Goal: Use online tool/utility: Utilize a website feature to perform a specific function

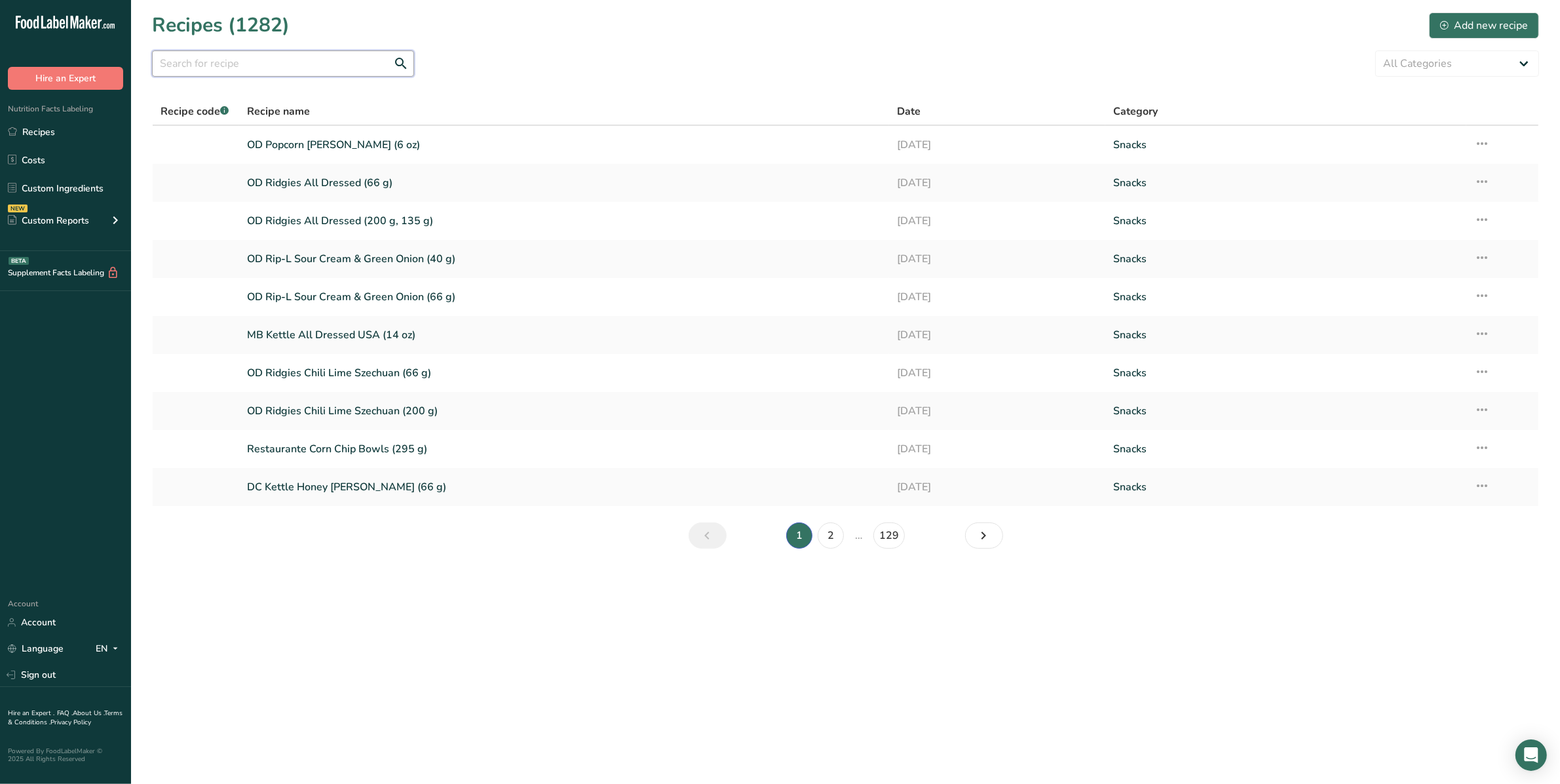
click at [242, 63] on input "text" at bounding box center [283, 63] width 262 height 26
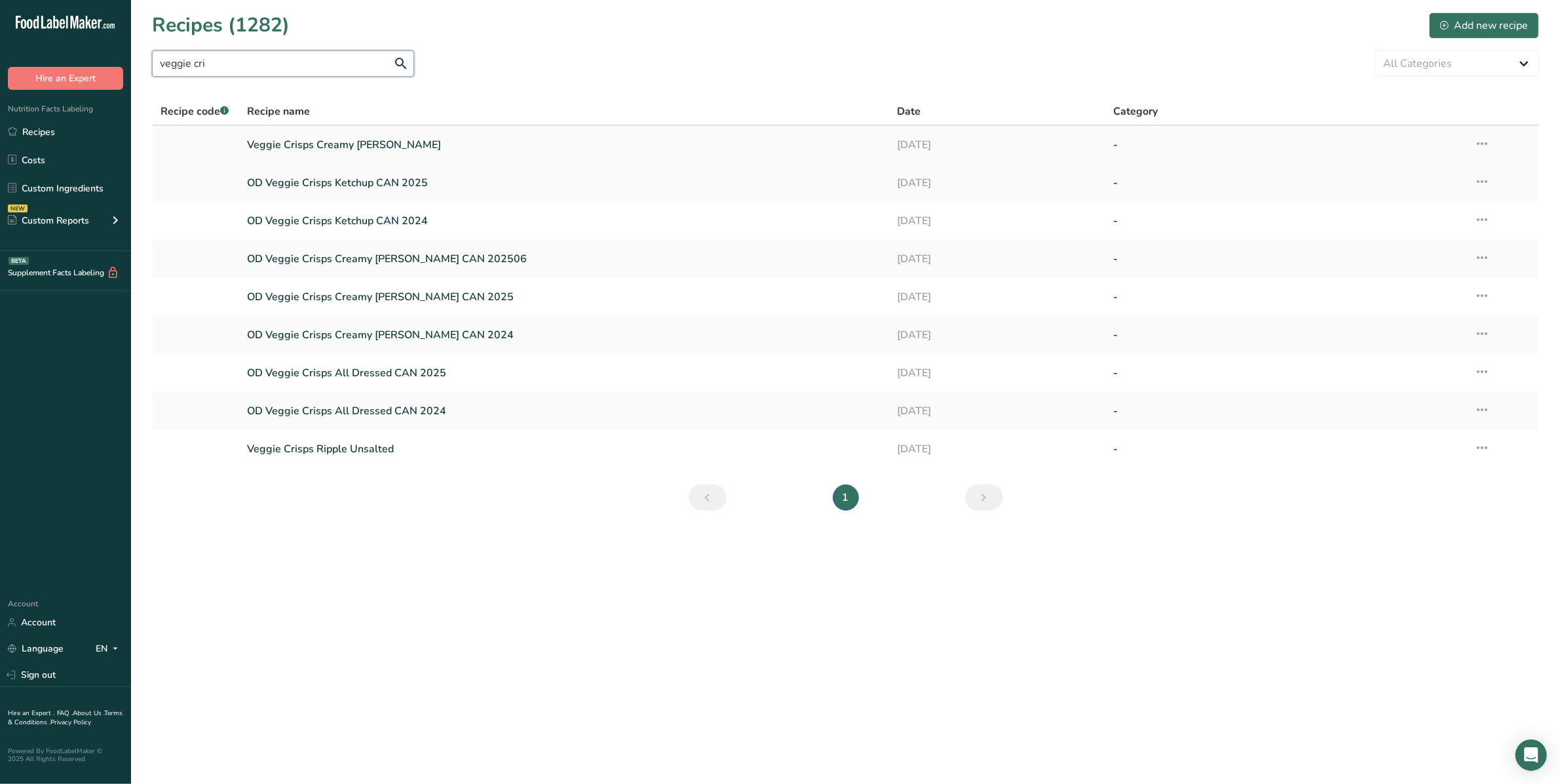
type input "veggie cri"
click at [302, 138] on link "Veggie Crisps Creamy [PERSON_NAME]" at bounding box center [565, 145] width 634 height 27
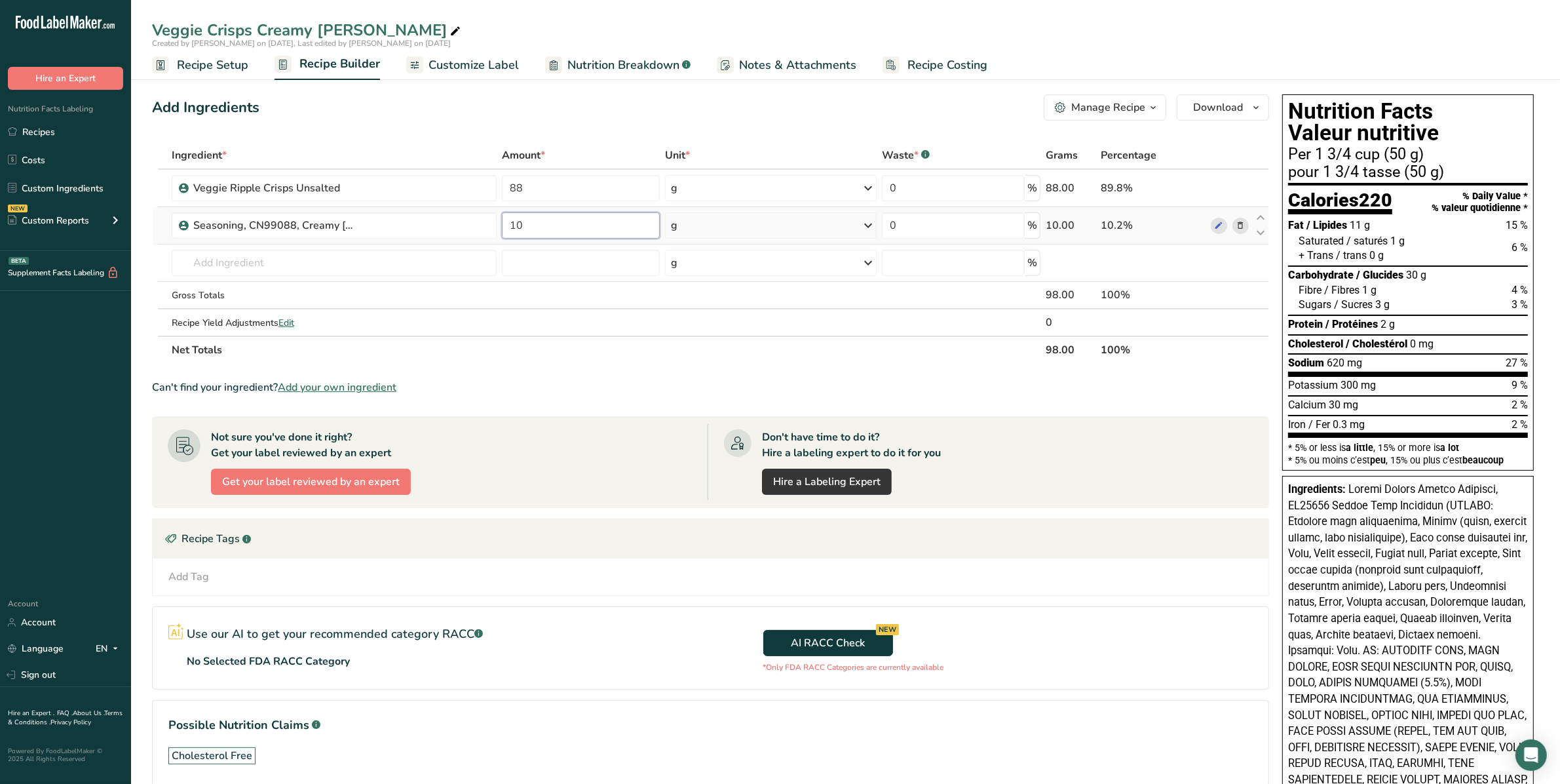
drag, startPoint x: 553, startPoint y: 223, endPoint x: 516, endPoint y: 231, distance: 37.9
click at [515, 228] on input "10" at bounding box center [581, 225] width 158 height 26
type input "12"
click at [524, 293] on div "Ingredient * Amount * Unit * Waste * .a-a{fill:#347362;}.b-a{fill:#fff;} Grams …" at bounding box center [710, 253] width 1117 height 222
click at [454, 64] on span "Customize Label" at bounding box center [473, 65] width 90 height 18
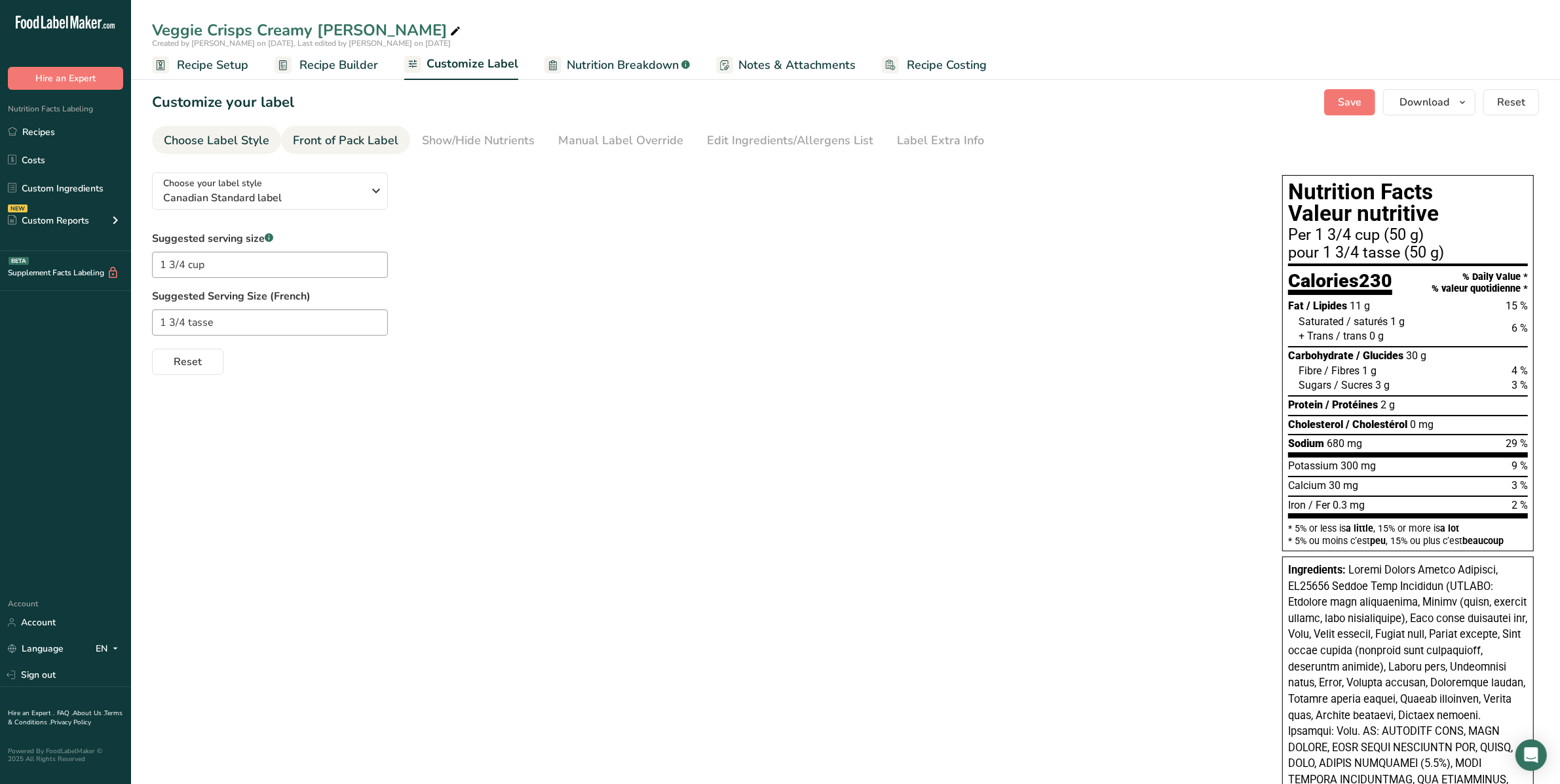
click at [370, 136] on div "Front of Pack Label" at bounding box center [345, 141] width 106 height 18
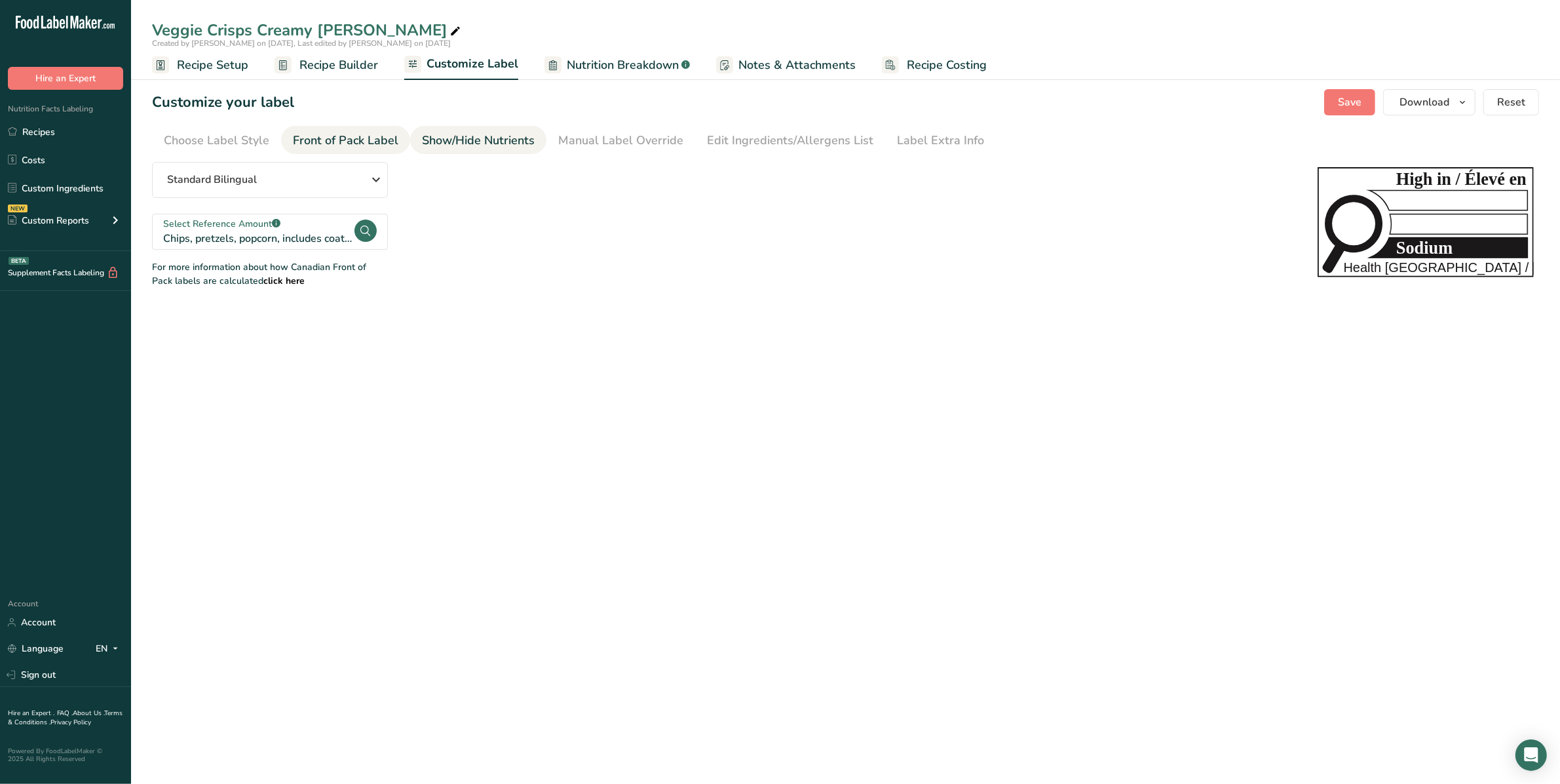
click at [472, 145] on div "Show/Hide Nutrients" at bounding box center [478, 141] width 113 height 18
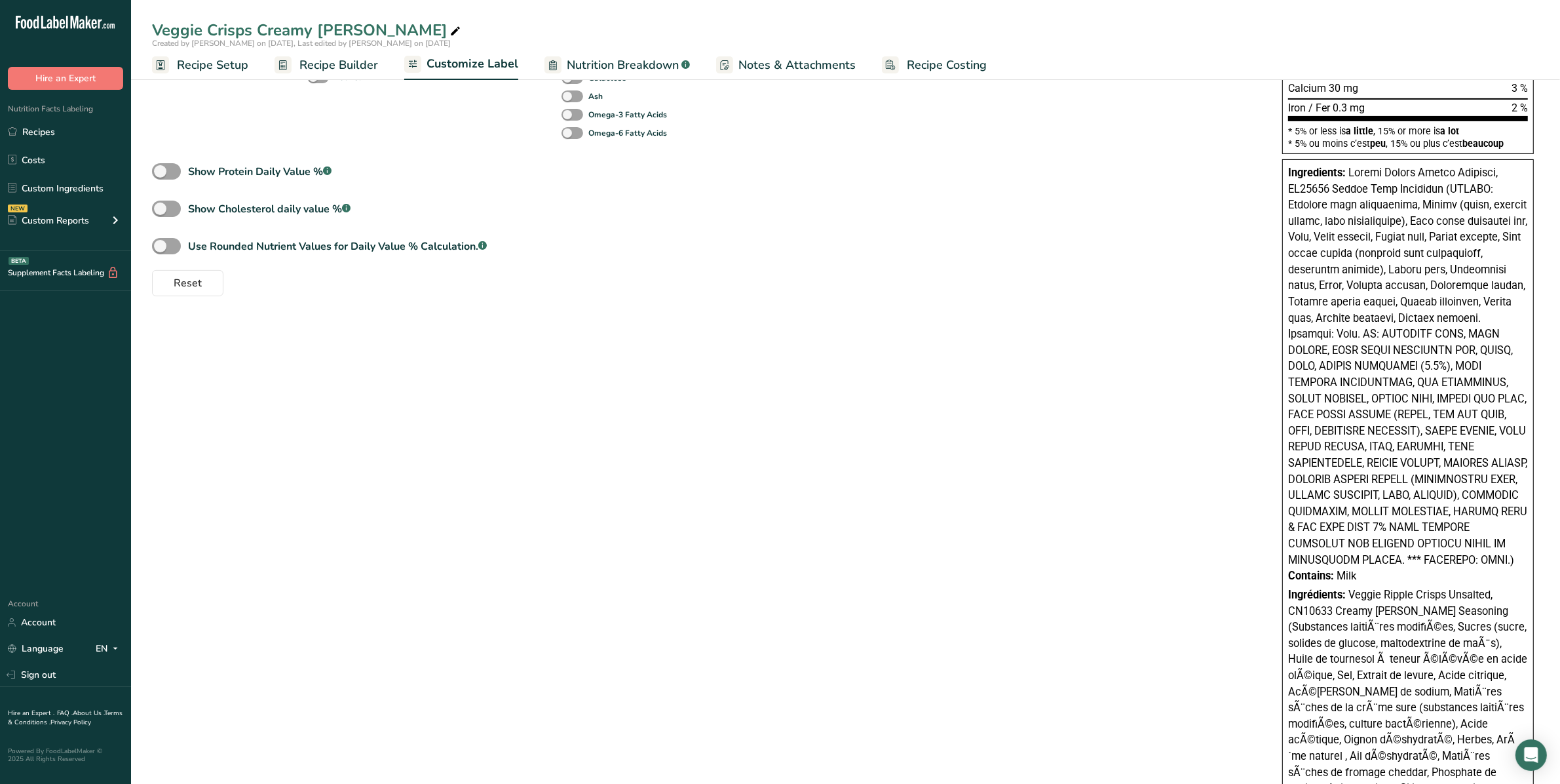
scroll to position [409, 0]
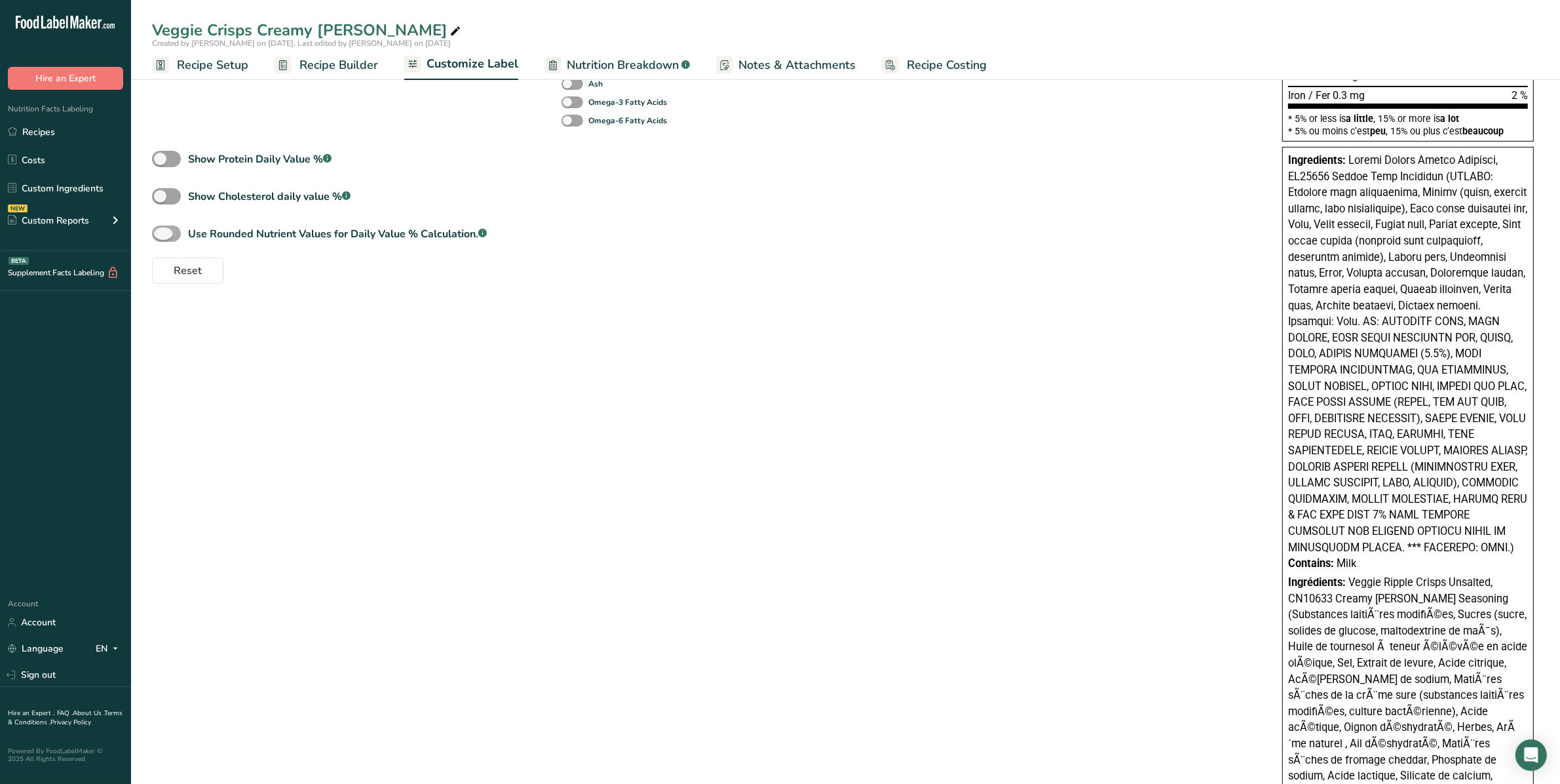
click at [172, 233] on span at bounding box center [166, 234] width 29 height 16
click at [161, 233] on input "Use Rounded Nutrient Values for Daily Value % Calculation. .a-a{fill:#347362;}.…" at bounding box center [155, 233] width 8 height 8
checkbox input "true"
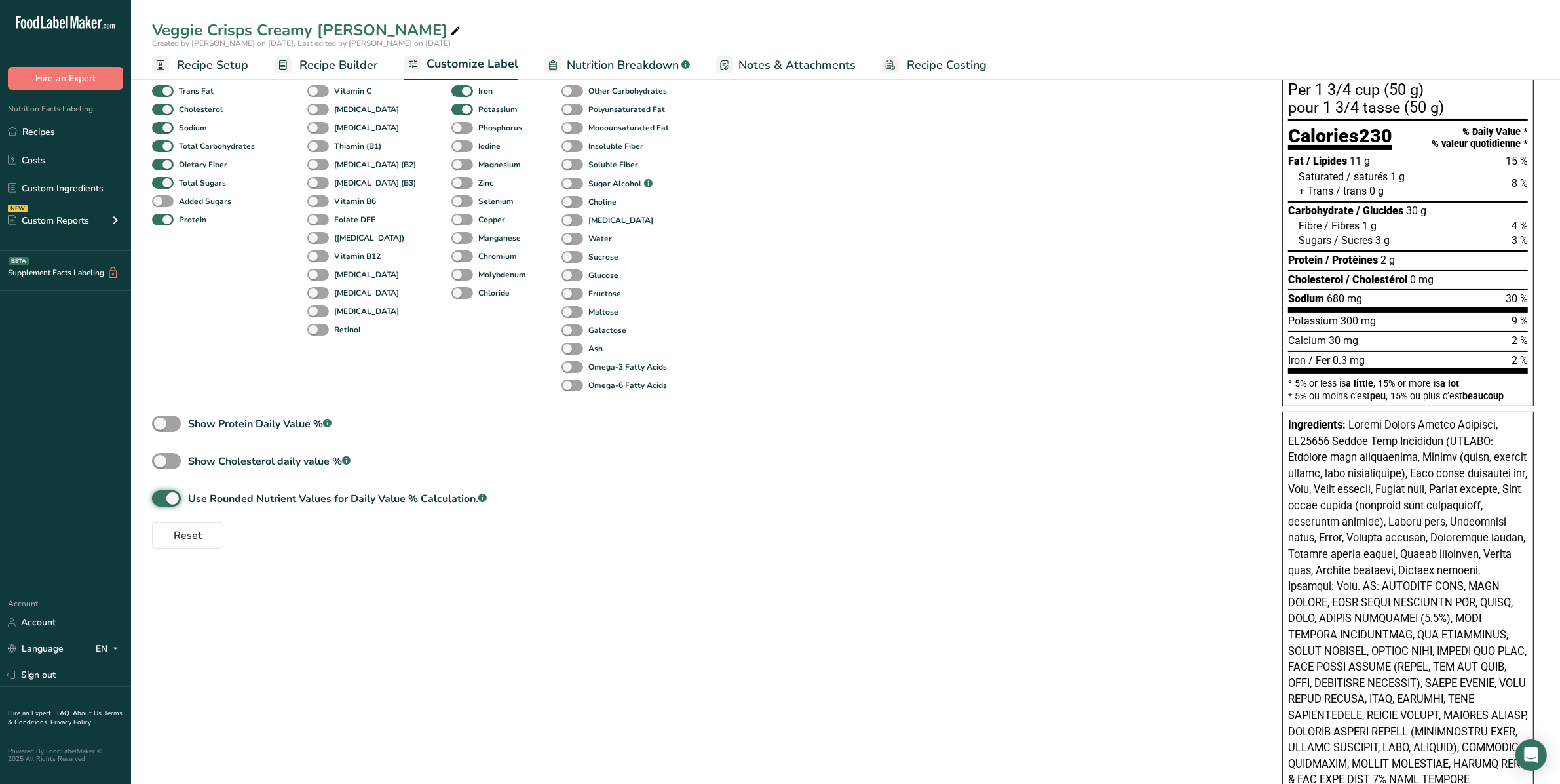
scroll to position [0, 0]
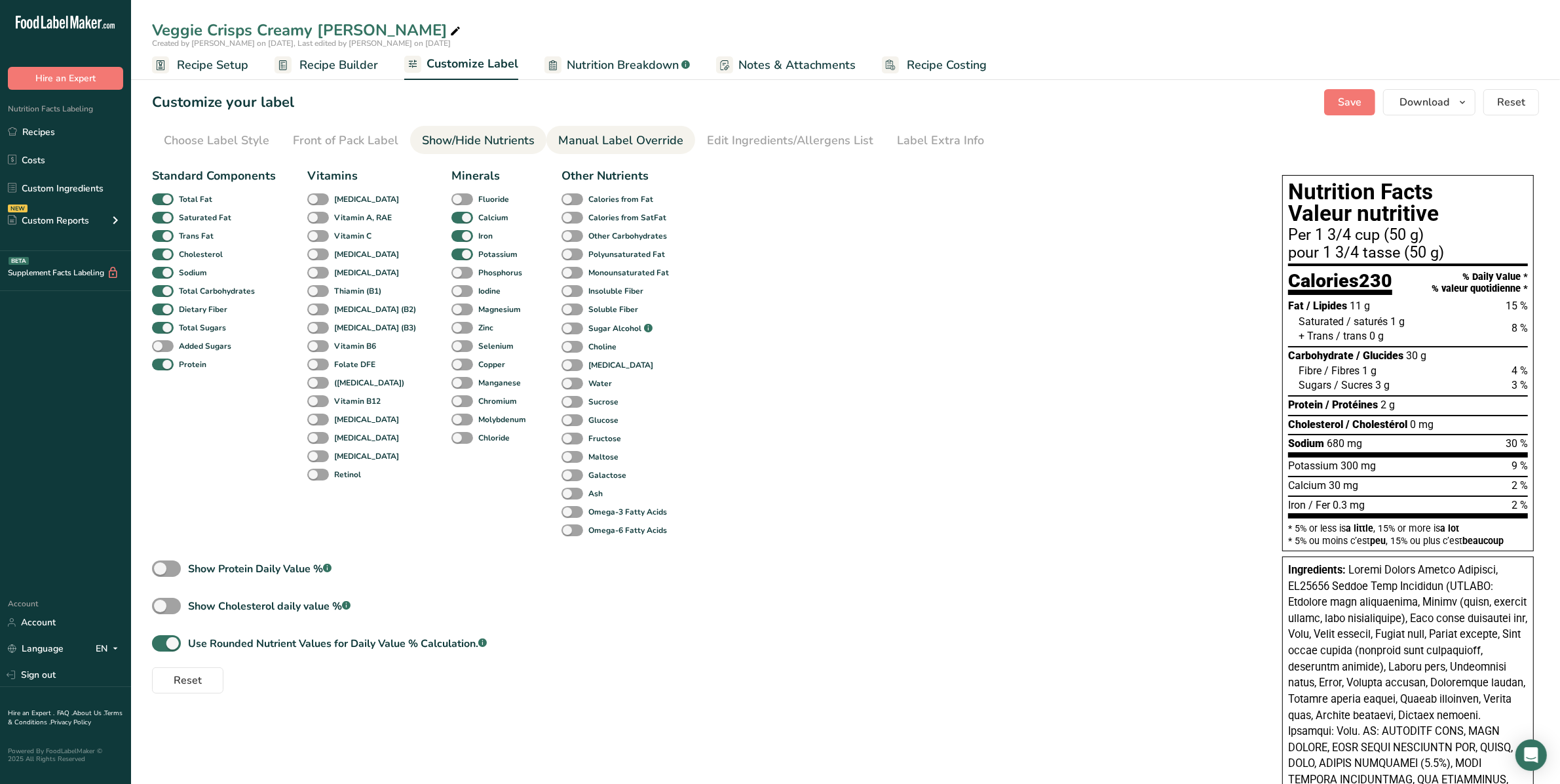
click at [656, 138] on div "Manual Label Override" at bounding box center [621, 141] width 126 height 18
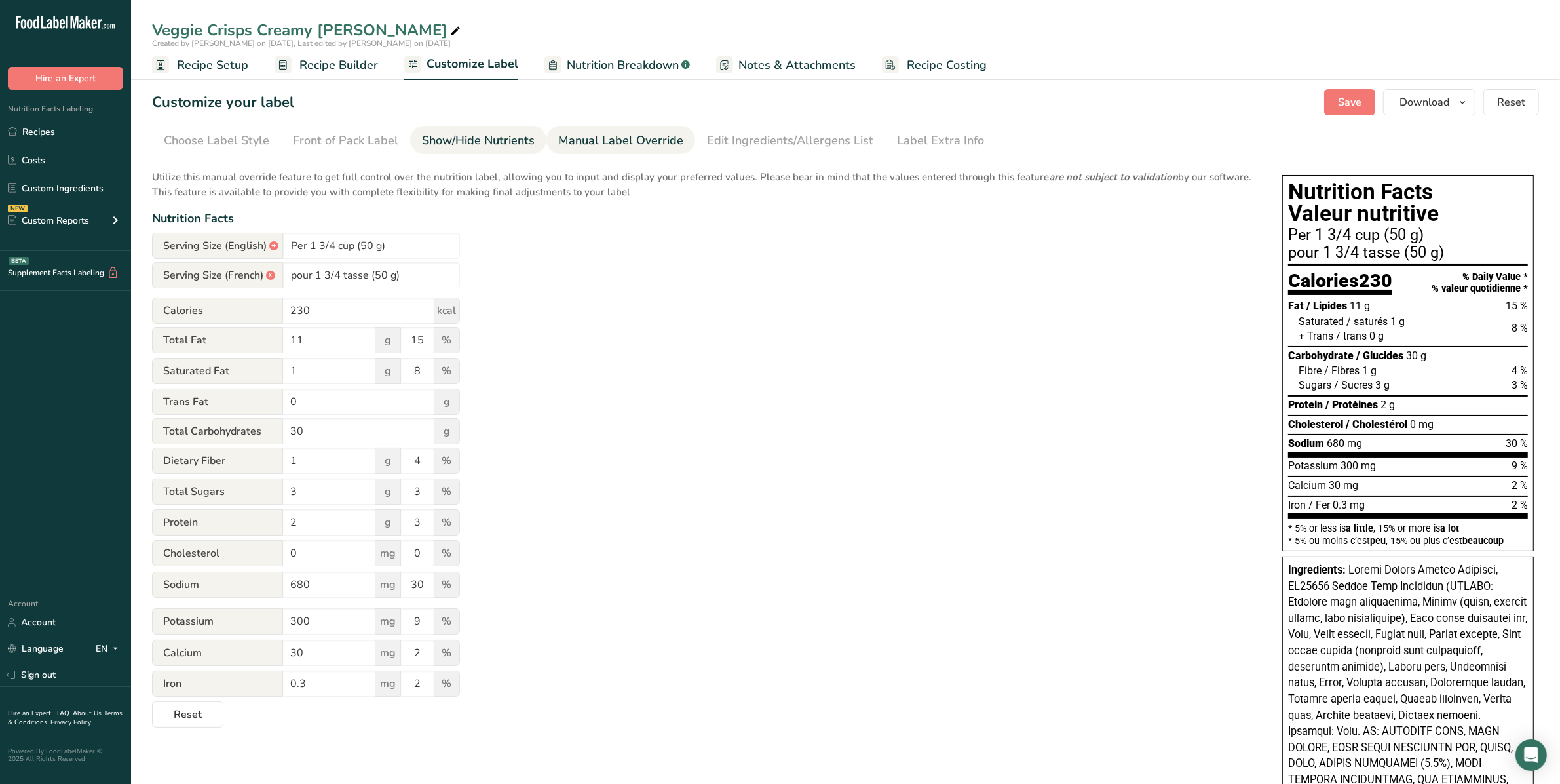
click at [462, 141] on div "Show/Hide Nutrients" at bounding box center [478, 141] width 113 height 18
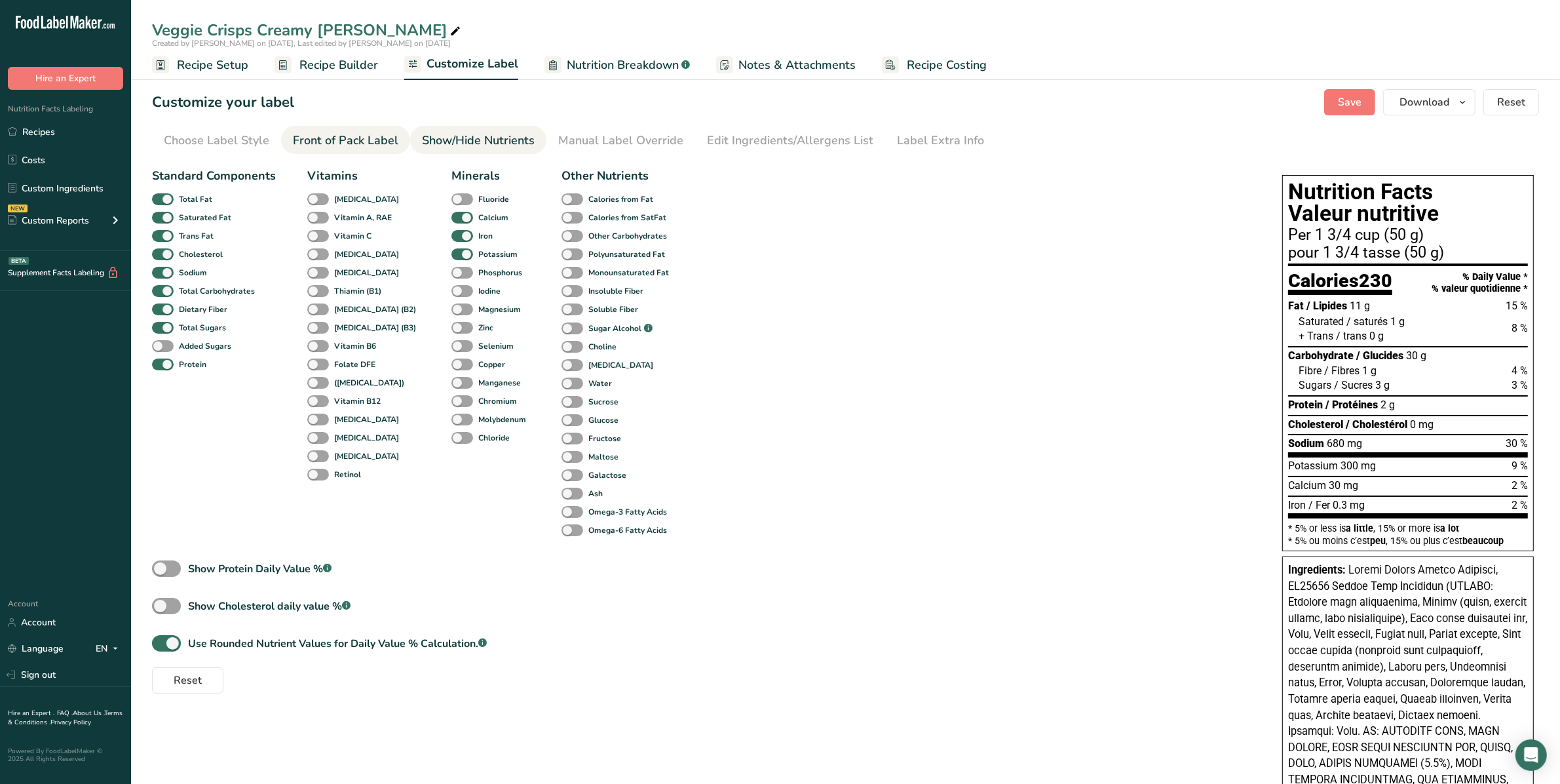
click at [341, 145] on div "Front of Pack Label" at bounding box center [345, 141] width 106 height 18
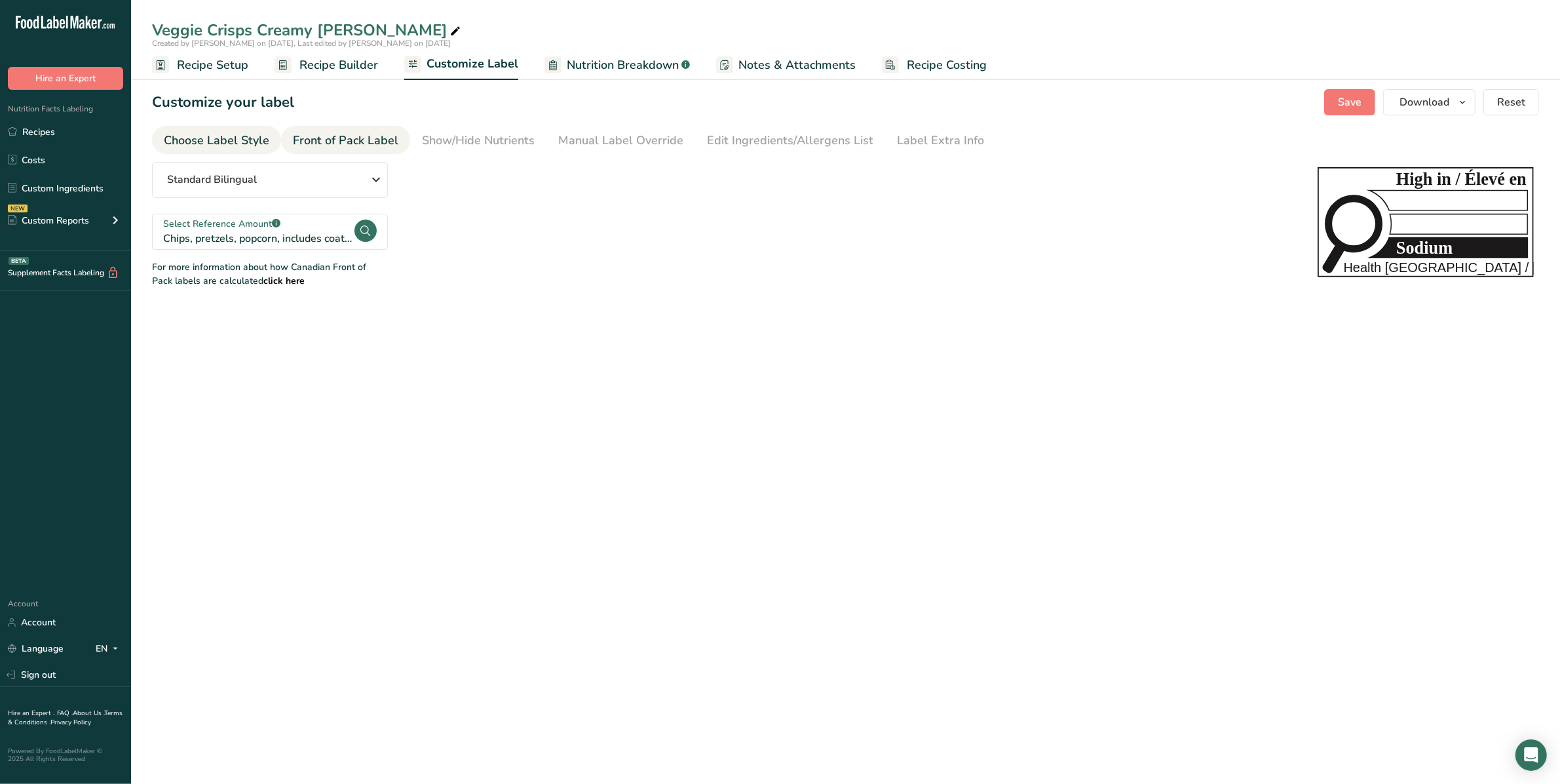
click at [233, 138] on div "Choose Label Style" at bounding box center [216, 141] width 106 height 18
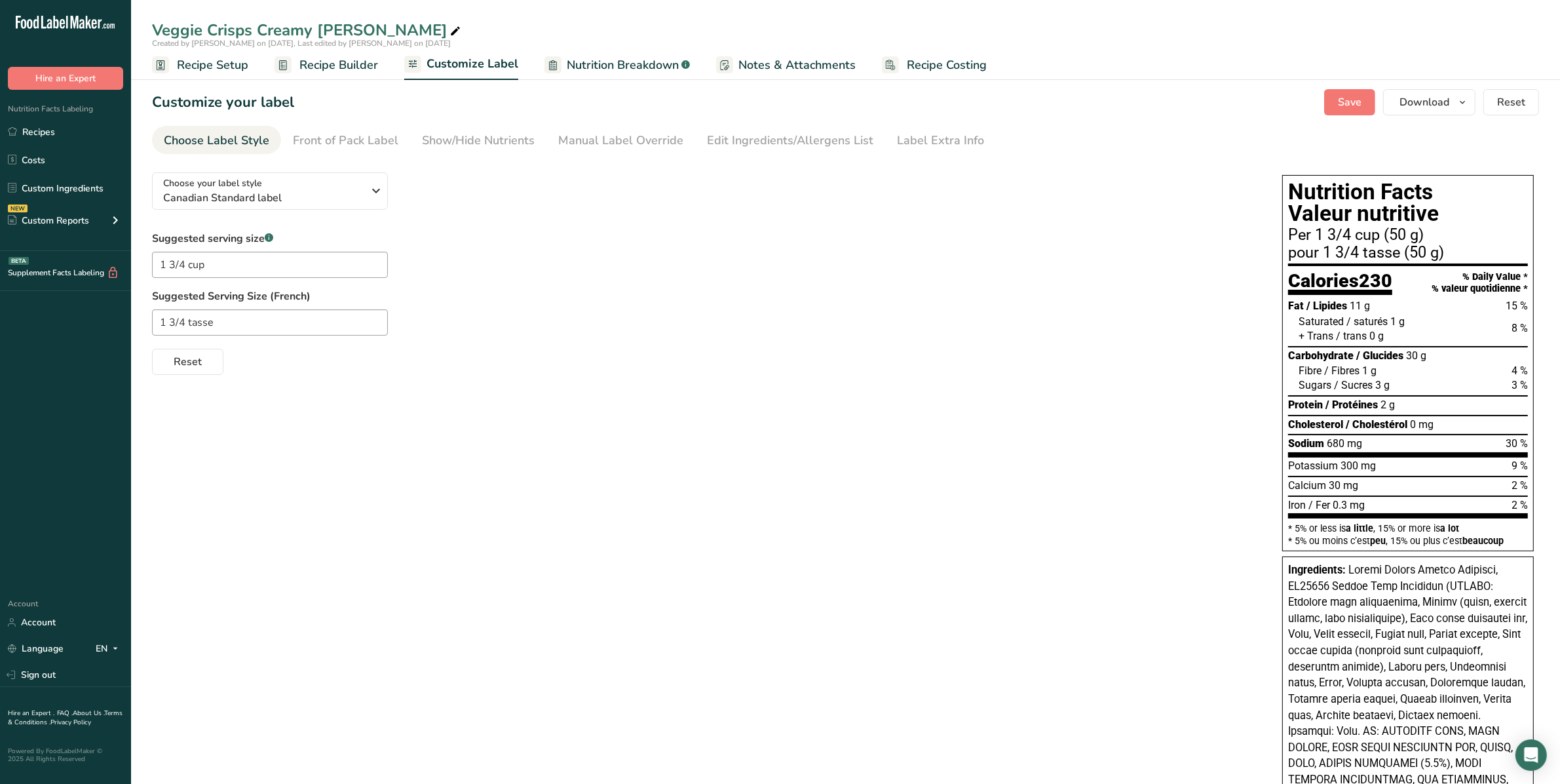
click at [323, 63] on span "Recipe Builder" at bounding box center [339, 65] width 79 height 18
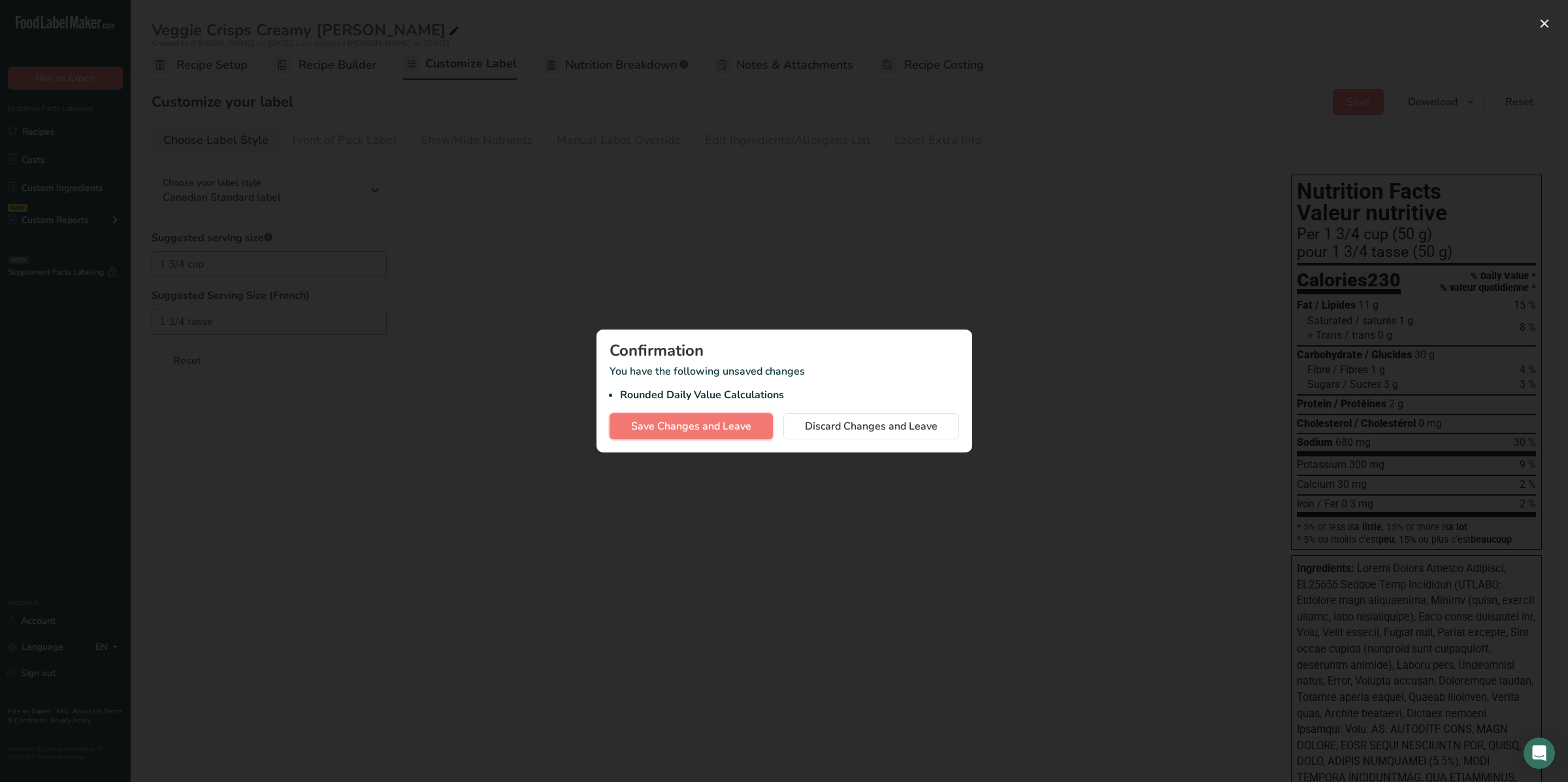
click at [719, 429] on span "Save Changes and Leave" at bounding box center [691, 425] width 120 height 15
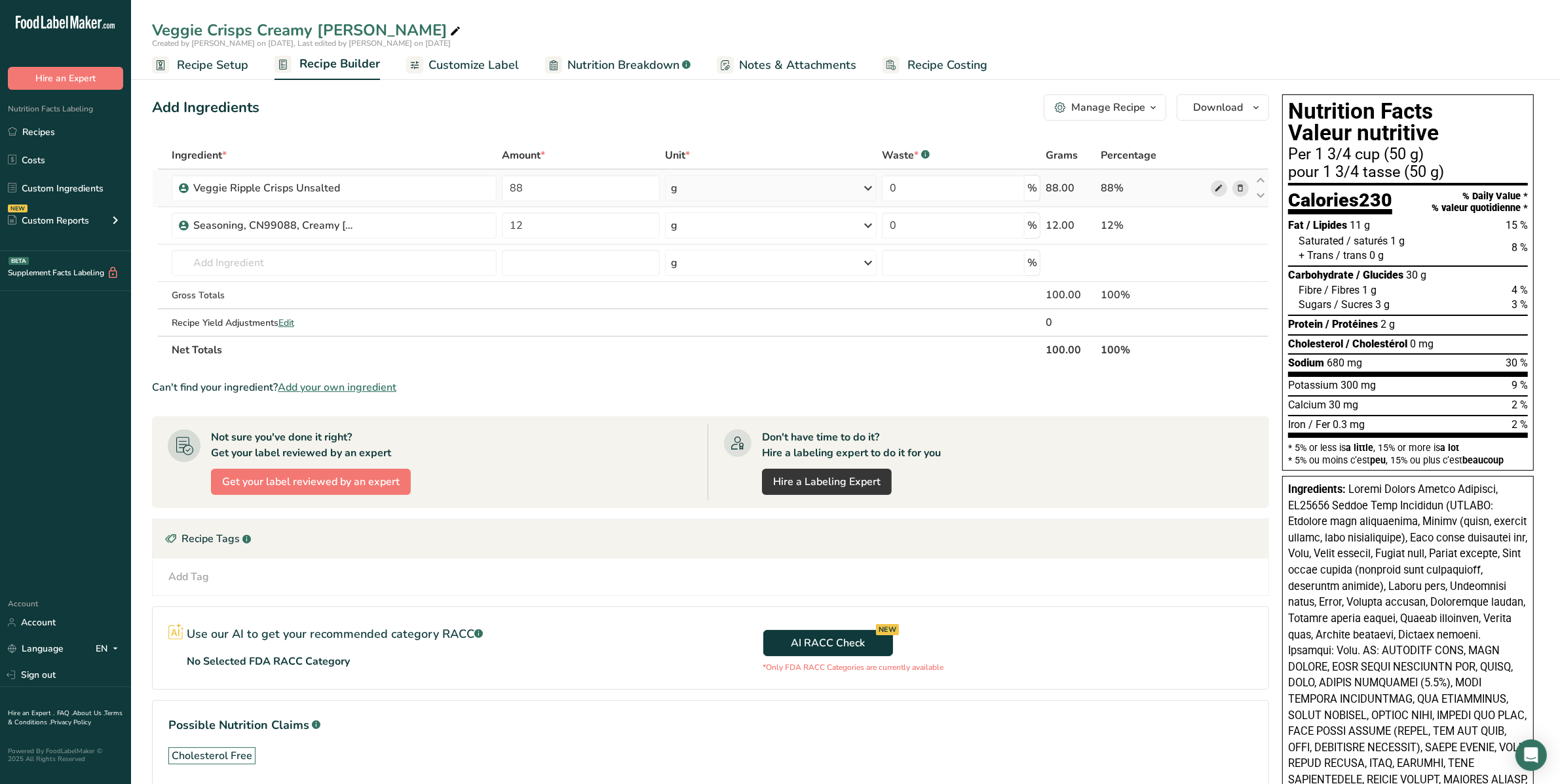
click at [1222, 184] on icon at bounding box center [1219, 188] width 9 height 14
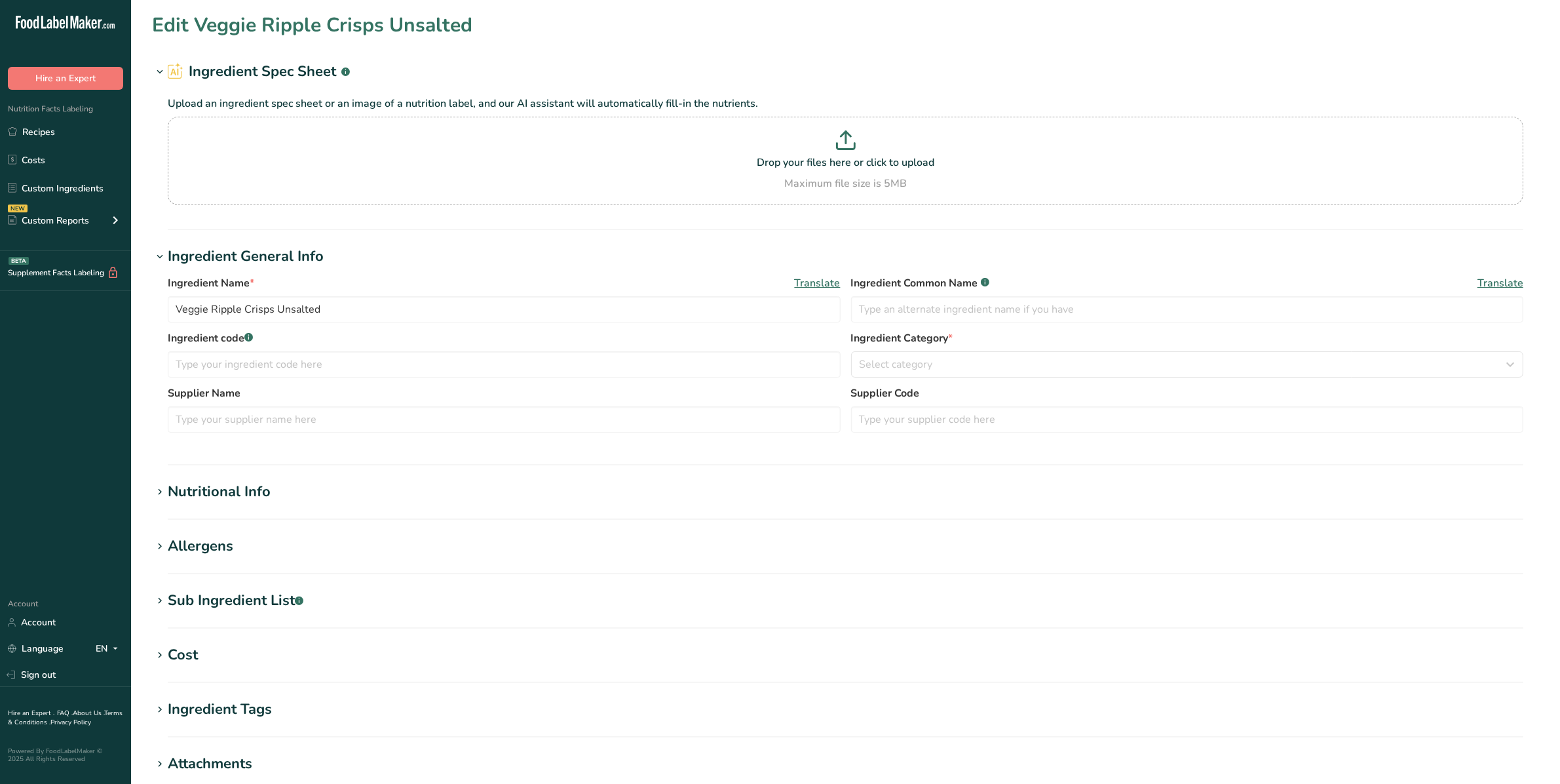
type input "461.64"
type KJ "1931.502"
type Fat "22.94"
type Fat "2.15"
type Fat "0.33"
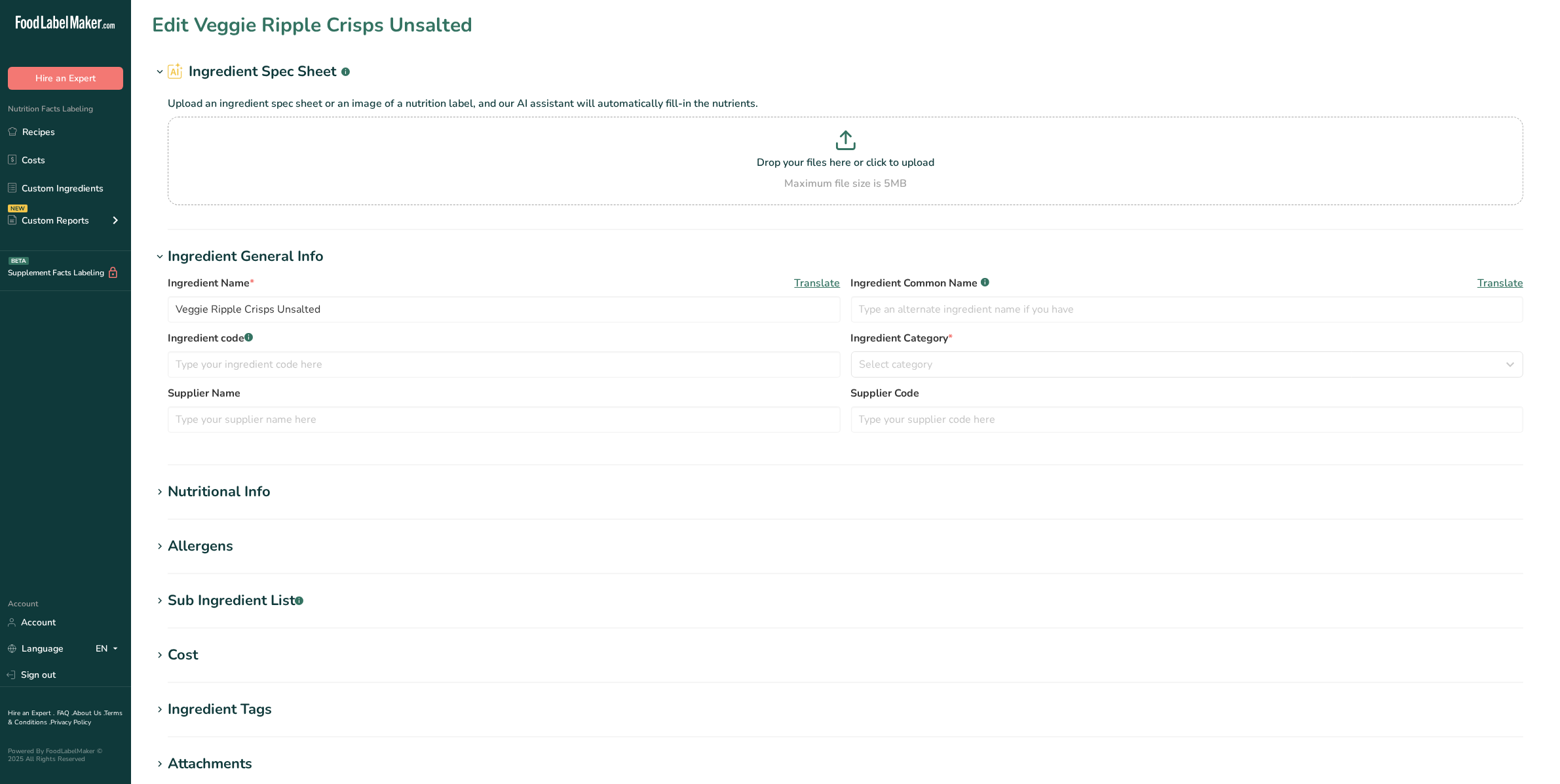
type input "745.29"
type Carbohydrates "61.31"
type Fiber "2.18"
type Sugars "2.11"
type Sugars "1.09"
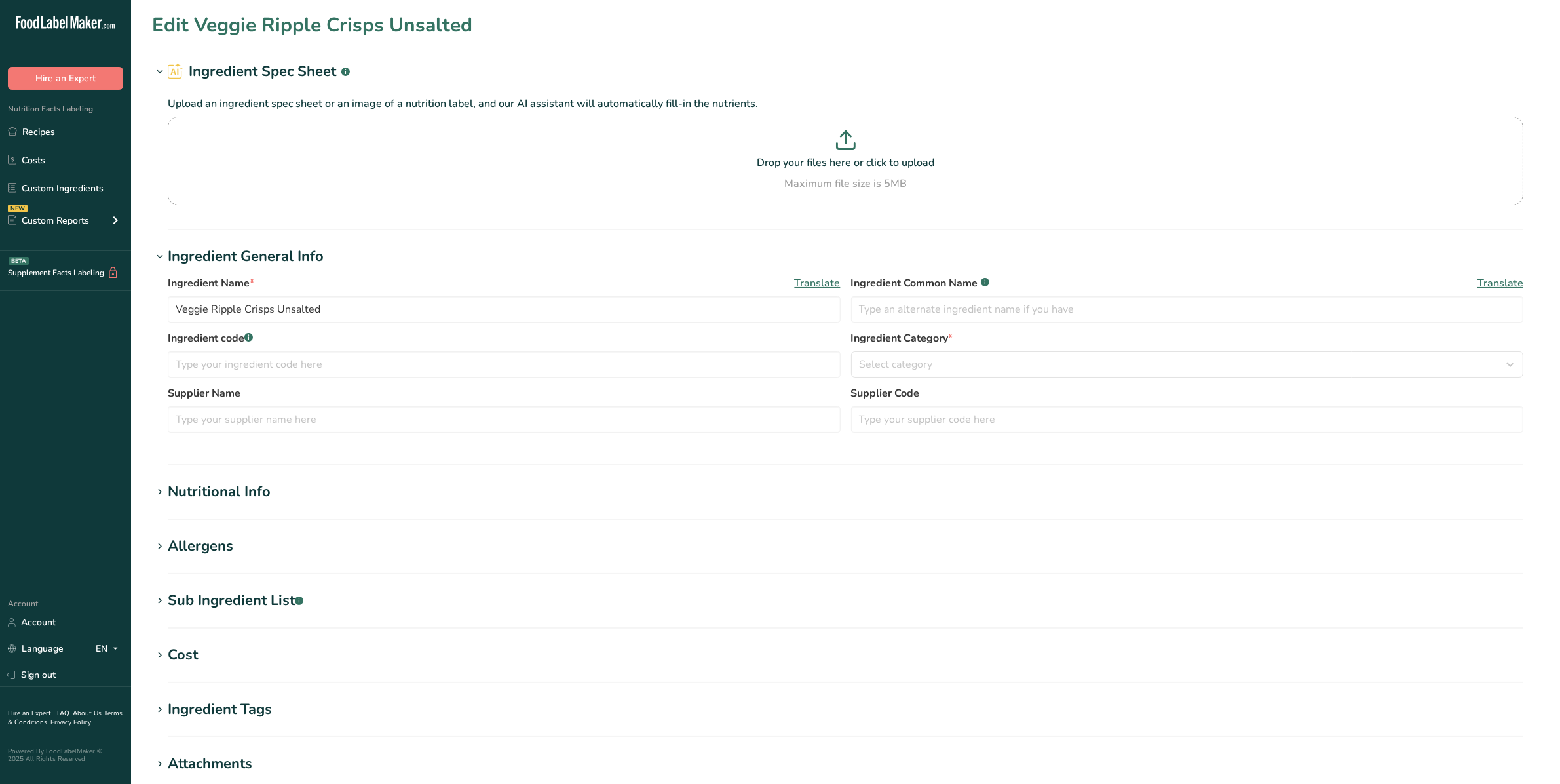
type input "3.51"
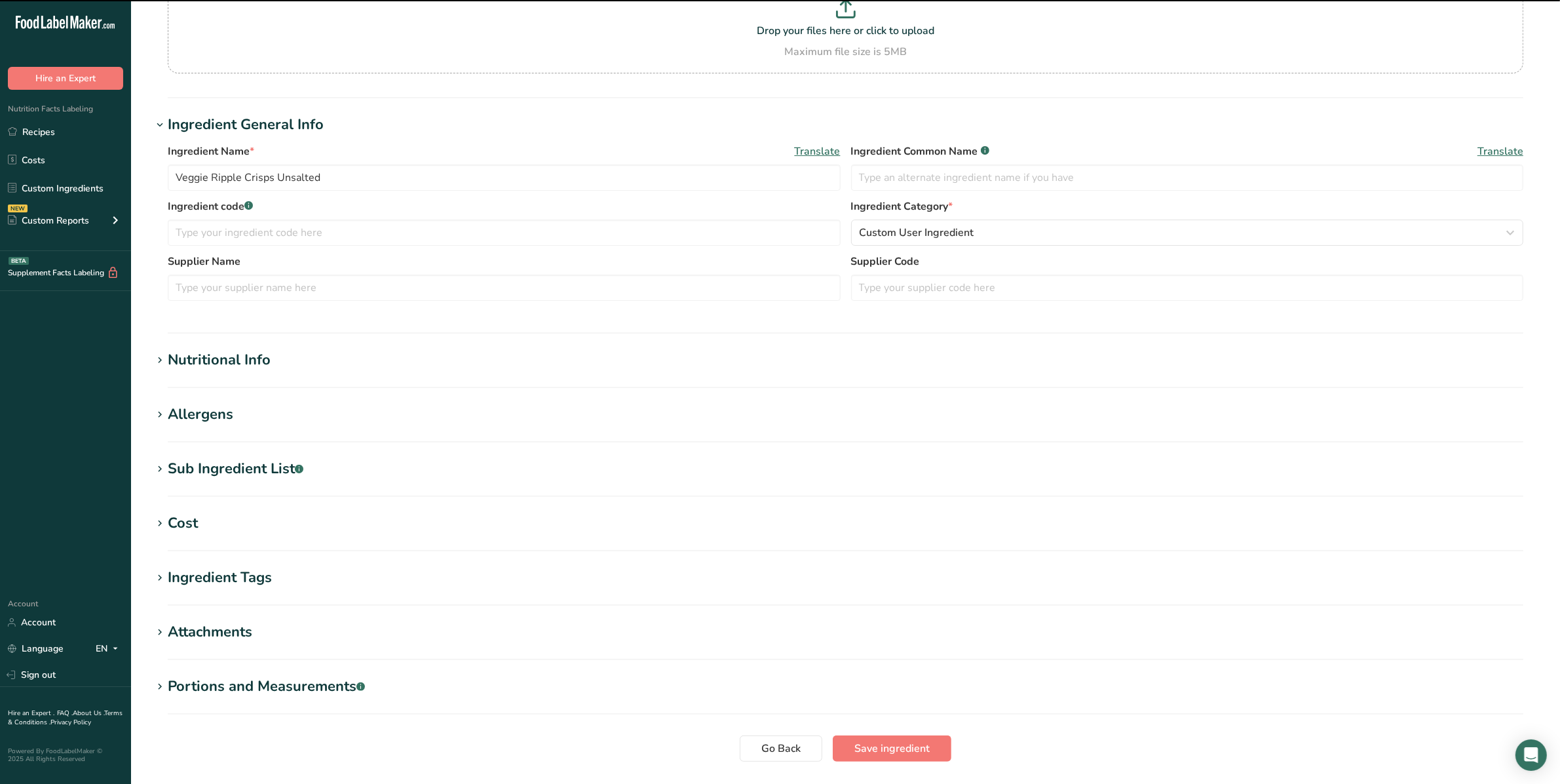
scroll to position [163, 0]
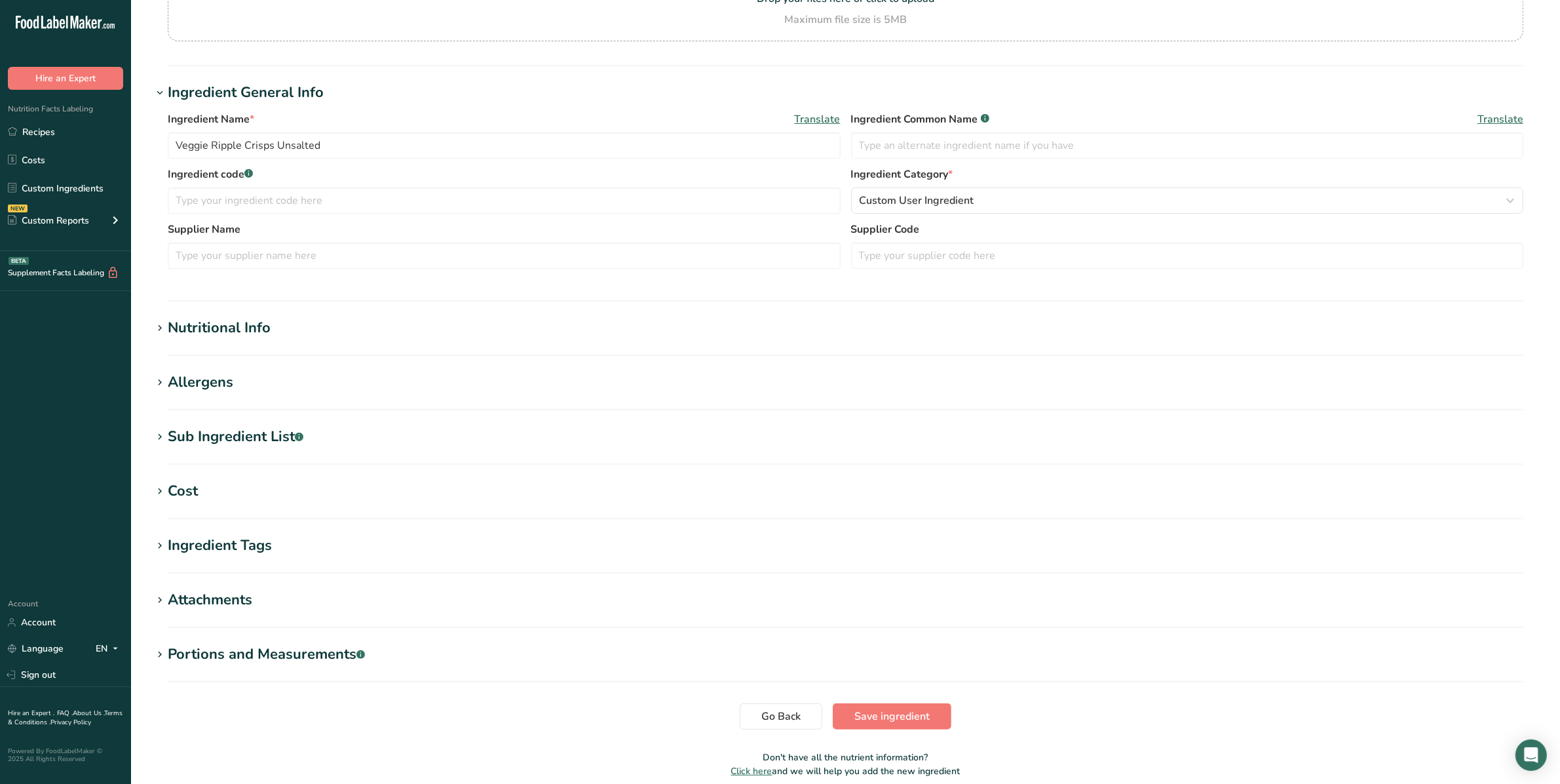
click at [168, 322] on div "Nutritional Info" at bounding box center [220, 328] width 103 height 22
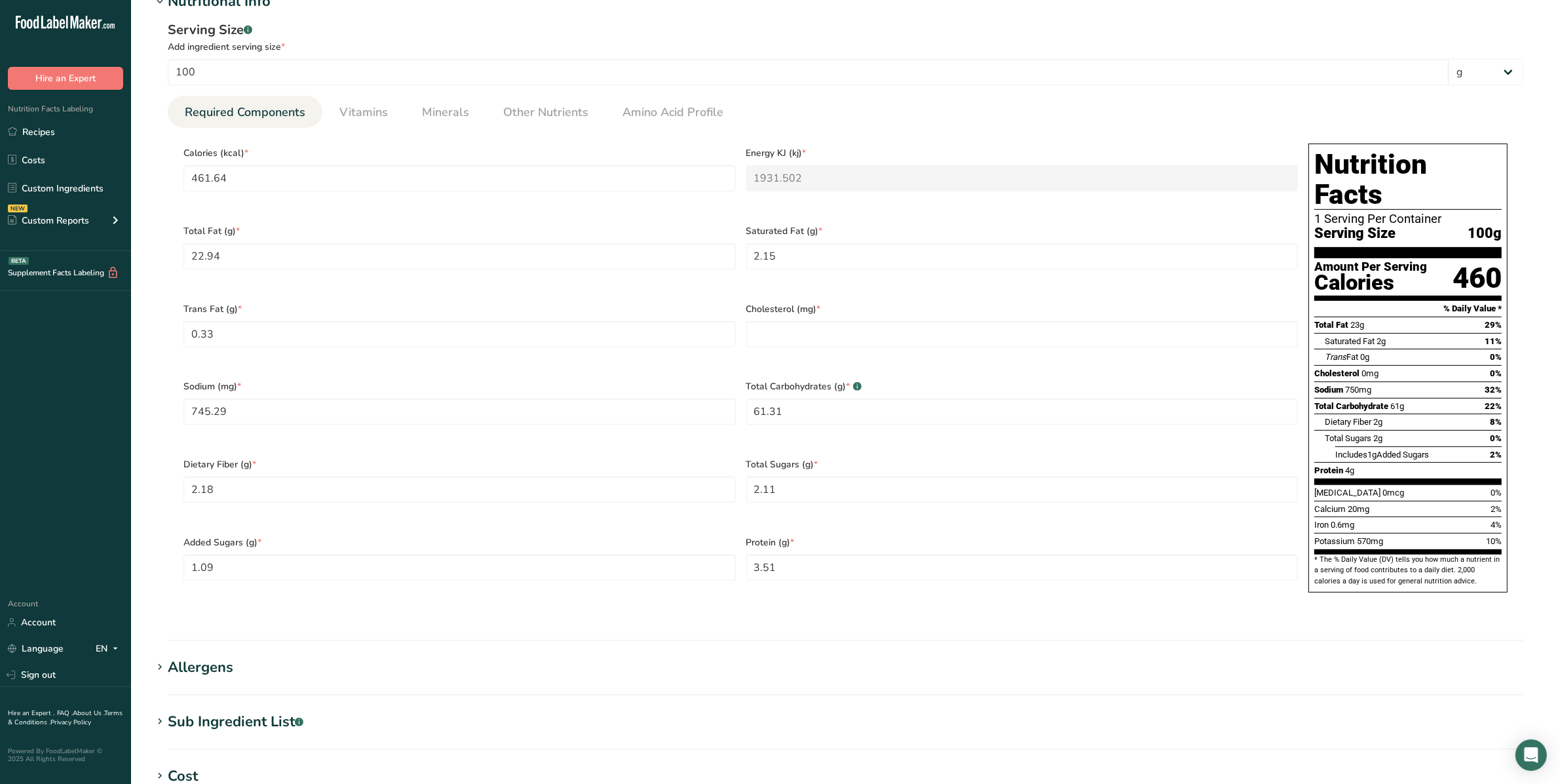
scroll to position [491, 0]
